Goal: Submit feedback/report problem: Submit feedback/report problem

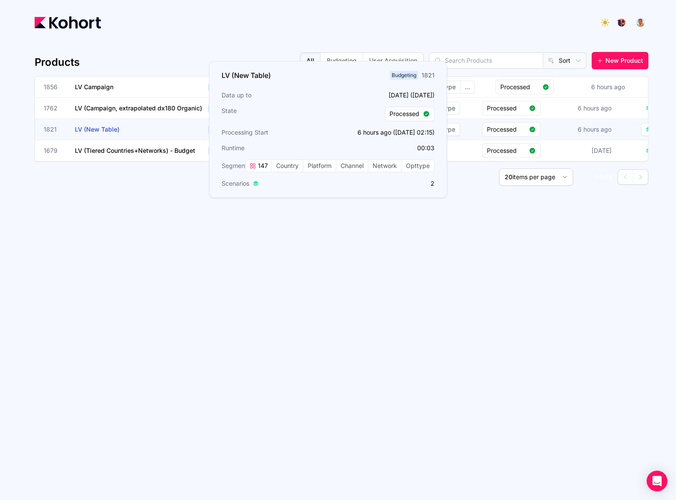
click at [115, 129] on span "LV (New Table)" at bounding box center [97, 129] width 45 height 7
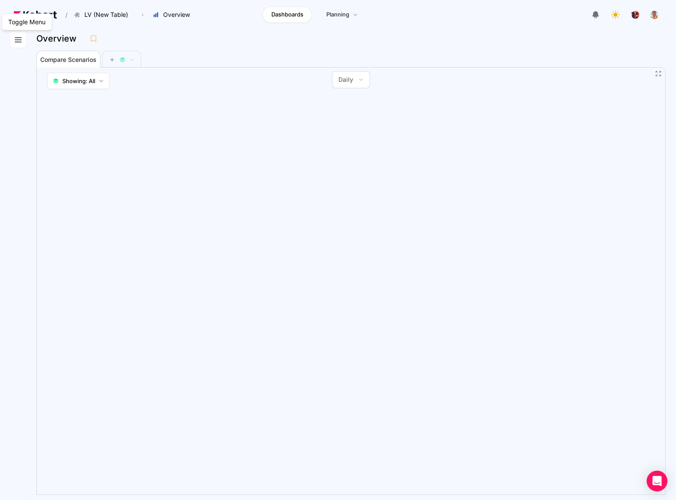
click at [11, 39] on button at bounding box center [18, 40] width 16 height 16
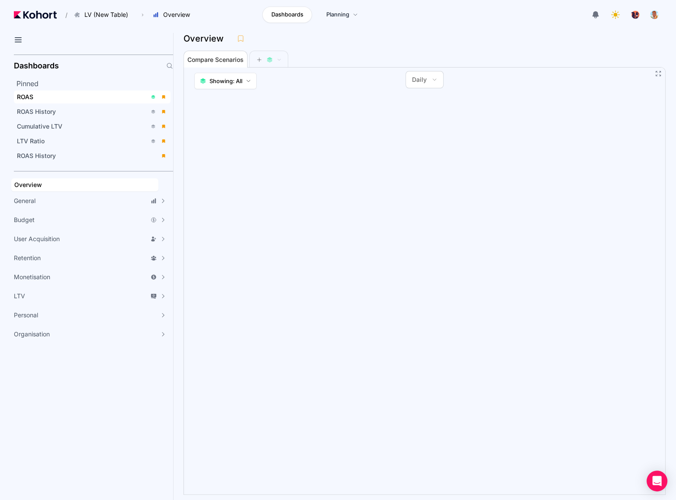
click at [58, 98] on div "ROAS" at bounding box center [82, 97] width 130 height 9
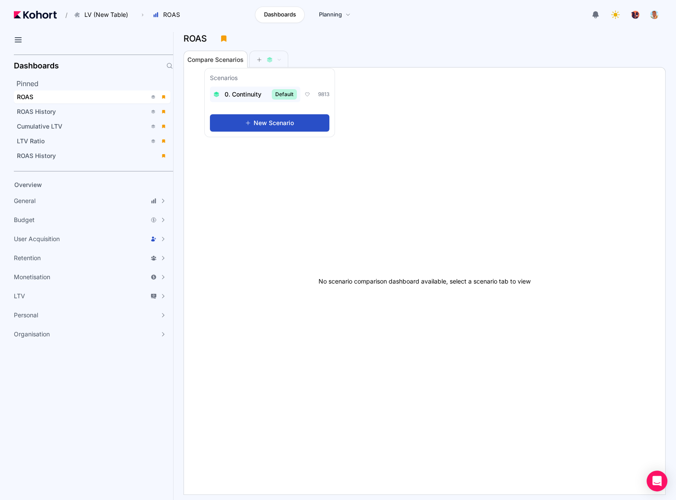
click at [245, 94] on span "0. Continuity" at bounding box center [243, 94] width 37 height 9
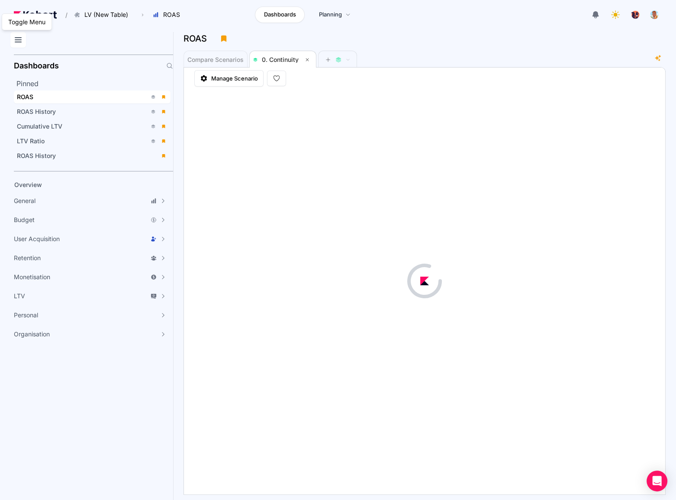
click at [22, 38] on icon at bounding box center [18, 40] width 10 height 10
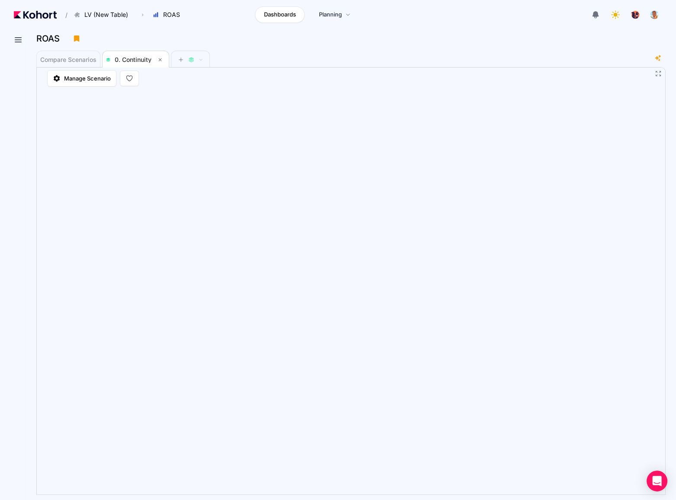
click at [553, 66] on div "Compare Scenarios 0. Continuity" at bounding box center [344, 58] width 617 height 17
click at [659, 483] on icon "Open Intercom Messenger" at bounding box center [656, 480] width 11 height 11
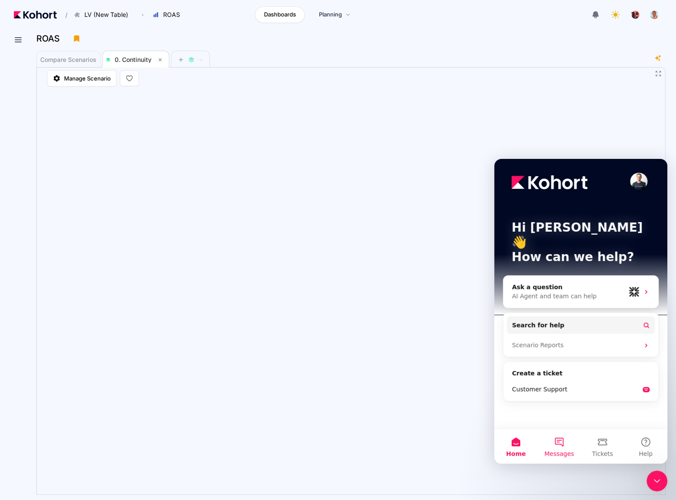
click at [560, 436] on button "Messages" at bounding box center [559, 446] width 43 height 35
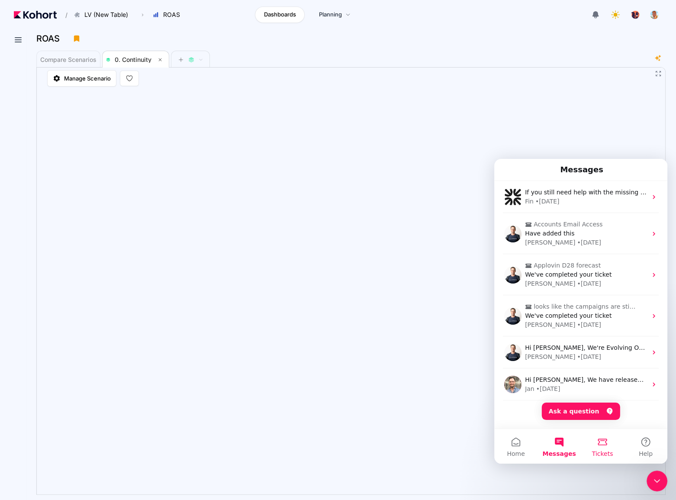
click at [602, 439] on button "Tickets" at bounding box center [602, 446] width 43 height 35
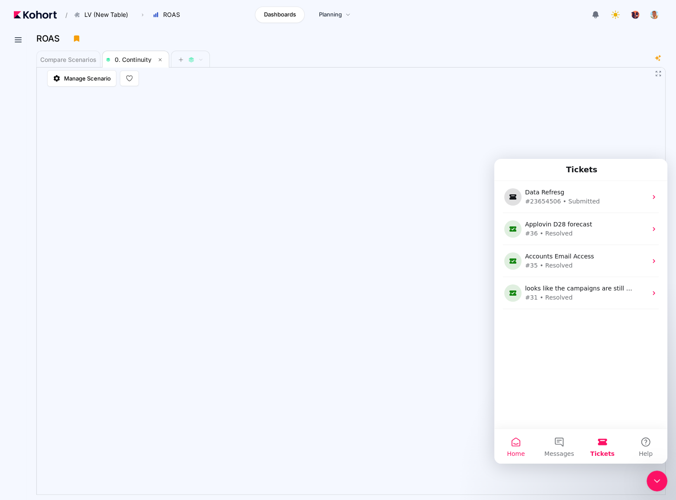
click at [523, 445] on button "Home" at bounding box center [515, 446] width 43 height 35
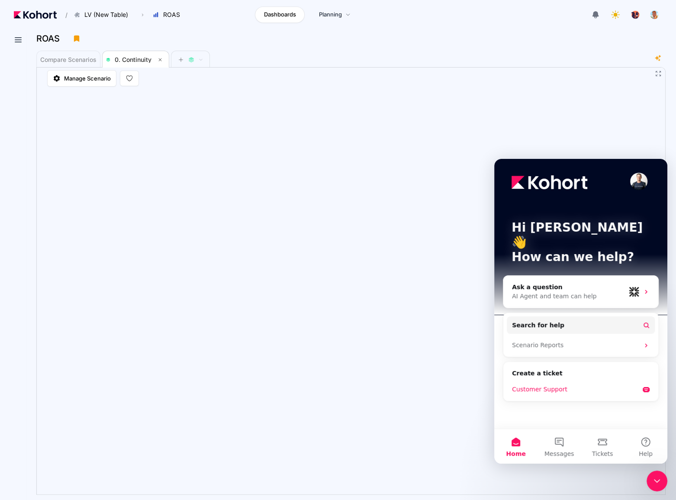
click at [586, 385] on div "Customer Support" at bounding box center [575, 389] width 127 height 9
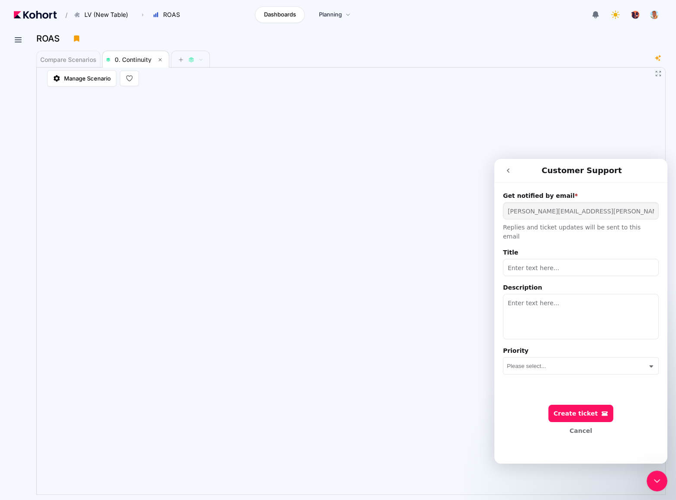
click at [535, 259] on input "Title" at bounding box center [581, 267] width 156 height 17
type input "Spend missing"
click at [542, 316] on textarea "Description" at bounding box center [581, 316] width 156 height 45
type textarea "Hi guys - spend seems to be missing from around [DATE]. Please can you check if…"
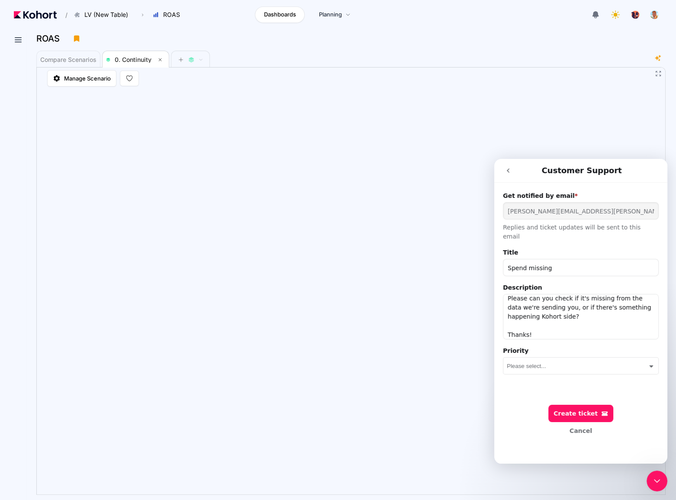
click at [540, 359] on select "Please select... Low Medium High Urgent" at bounding box center [581, 365] width 148 height 16
select select "2d197985-9928-45ea-a7bc-5ea852203d68"
click at [507, 357] on select "Please select... Low Medium High Urgent" at bounding box center [581, 365] width 148 height 16
click at [596, 412] on div "Create ticket" at bounding box center [581, 413] width 55 height 7
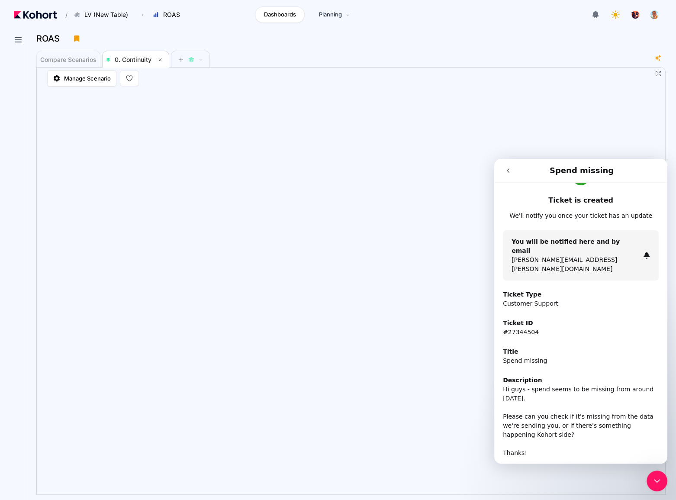
scroll to position [39, 0]
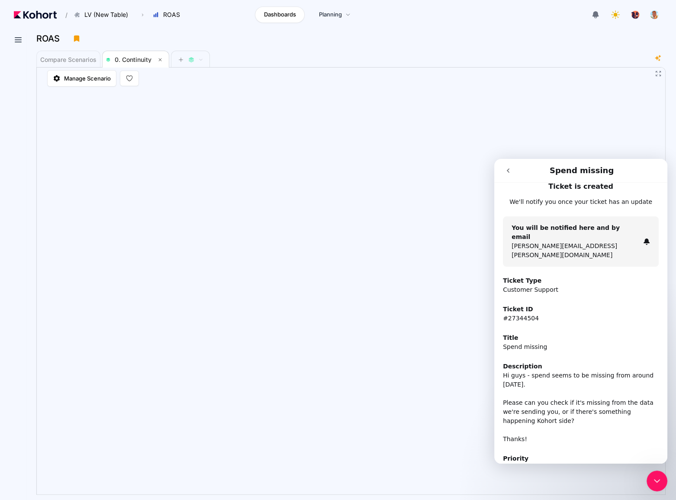
click at [509, 172] on icon "go back" at bounding box center [508, 170] width 7 height 7
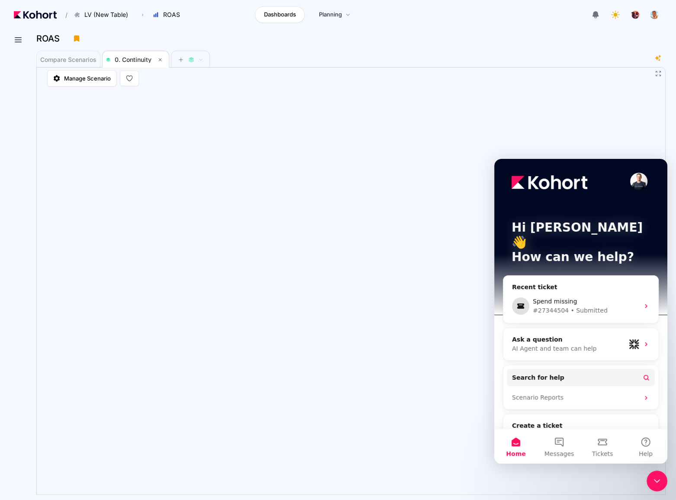
click at [491, 63] on div "Compare Scenarios 0. Continuity" at bounding box center [344, 58] width 617 height 17
click at [660, 478] on icon "Close Intercom Messenger" at bounding box center [657, 481] width 10 height 10
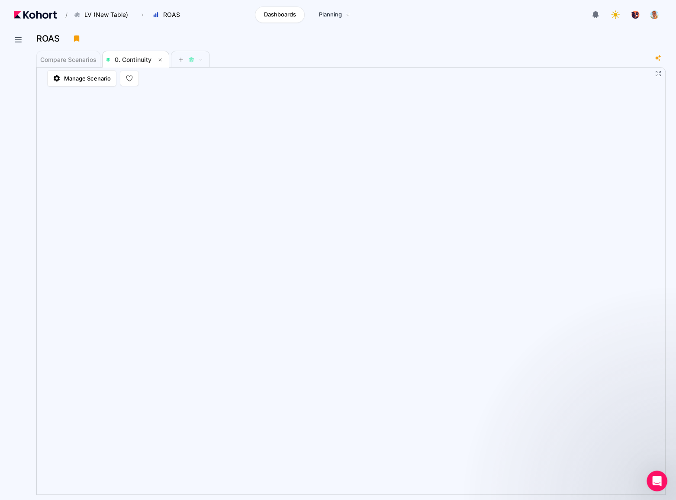
scroll to position [0, 0]
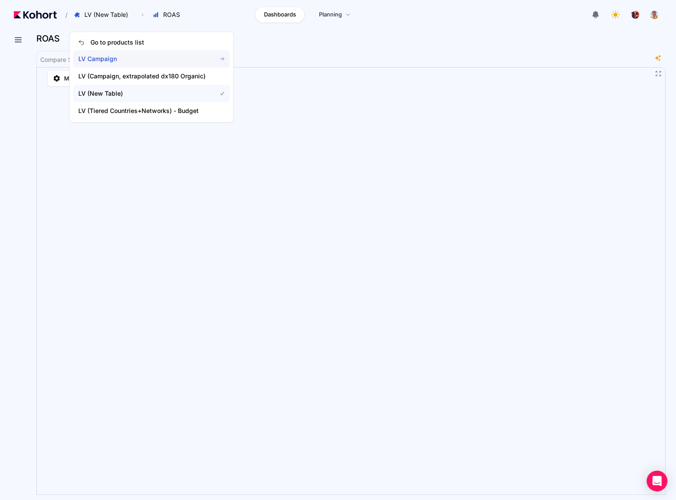
click at [128, 58] on span "LV Campaign" at bounding box center [141, 59] width 127 height 9
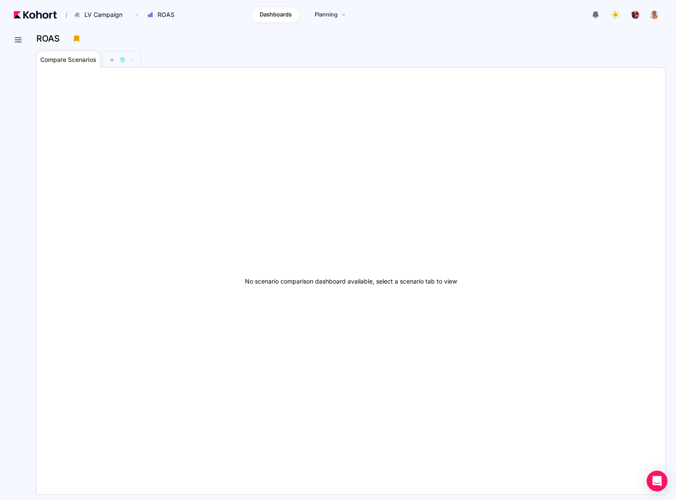
click at [383, 47] on div "ROAS" at bounding box center [350, 41] width 629 height 18
click at [102, 90] on div "Default Default" at bounding box center [100, 94] width 68 height 10
